Goal: Task Accomplishment & Management: Use online tool/utility

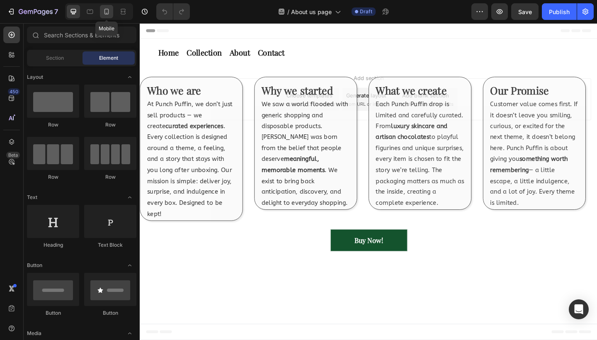
click at [106, 15] on icon at bounding box center [106, 12] width 5 height 6
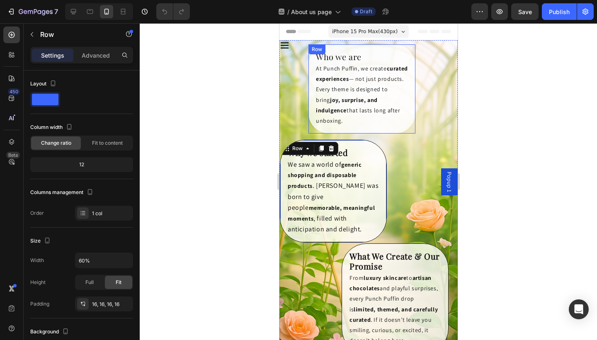
click at [311, 96] on div "Who we are Heading At Punch Puffin, we create curated experiences — not just pr…" at bounding box center [361, 88] width 107 height 89
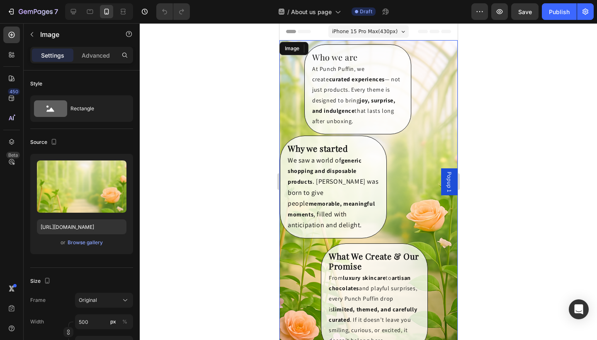
click at [415, 131] on img at bounding box center [368, 198] width 178 height 317
click at [110, 50] on div "Advanced" at bounding box center [95, 55] width 41 height 13
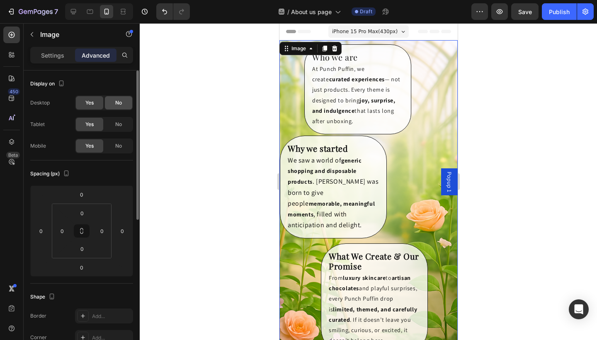
click at [125, 102] on div "No" at bounding box center [118, 102] width 27 height 13
click at [124, 121] on div "No" at bounding box center [118, 124] width 27 height 13
click at [542, 186] on div at bounding box center [368, 181] width 457 height 317
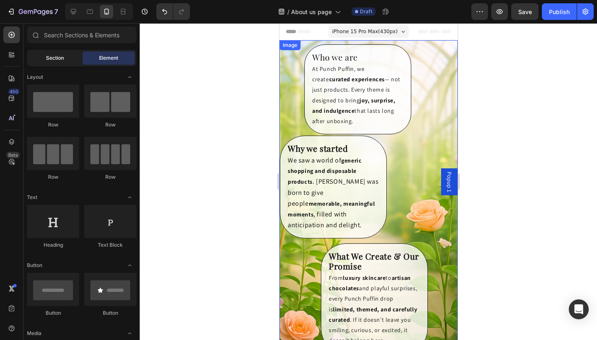
click at [70, 57] on div "Section" at bounding box center [55, 57] width 52 height 13
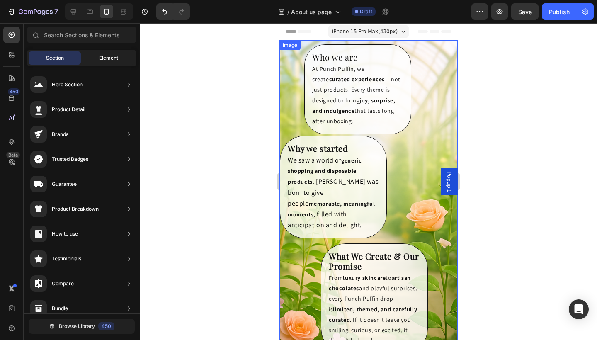
click at [101, 55] on span "Element" at bounding box center [108, 57] width 19 height 7
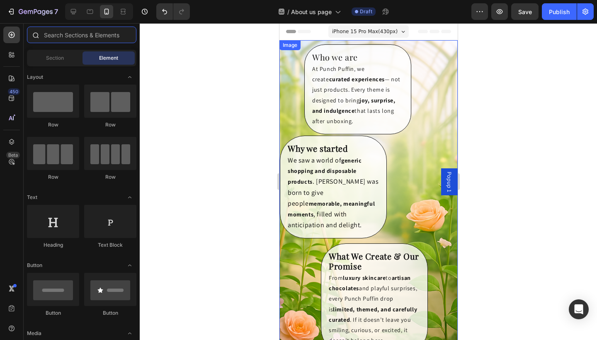
click at [83, 36] on input "text" at bounding box center [81, 35] width 109 height 17
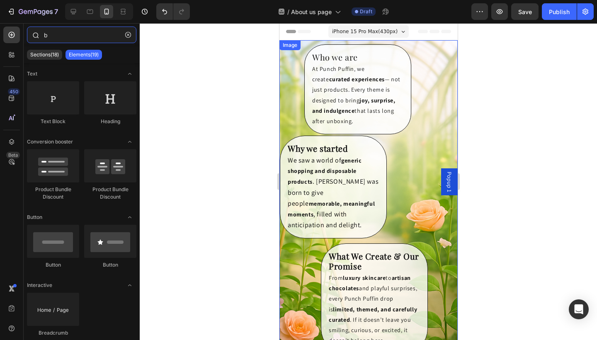
type input "bu"
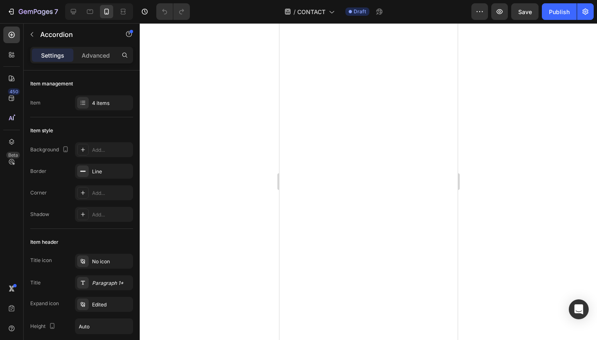
click at [494, 109] on div at bounding box center [368, 181] width 457 height 317
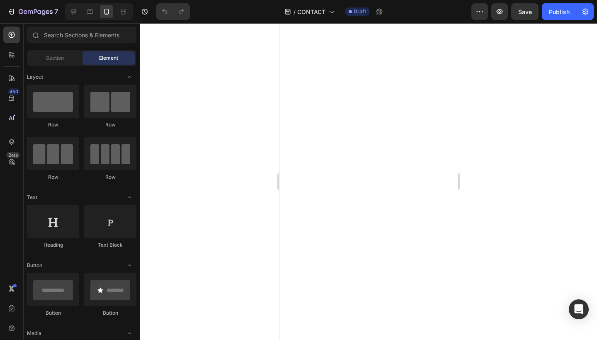
click at [508, 169] on div at bounding box center [368, 181] width 457 height 317
